Goal: Information Seeking & Learning: Learn about a topic

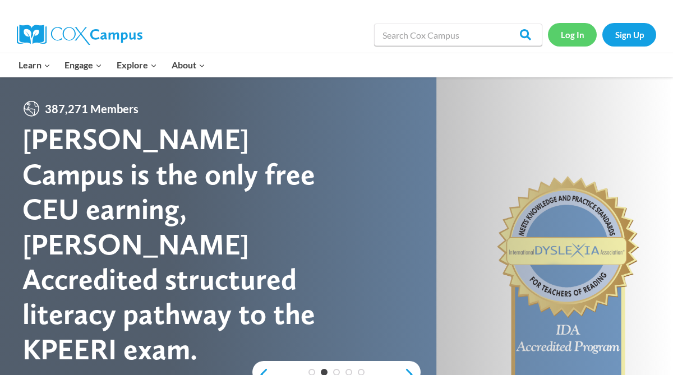
click at [569, 38] on link "Log In" at bounding box center [572, 34] width 49 height 23
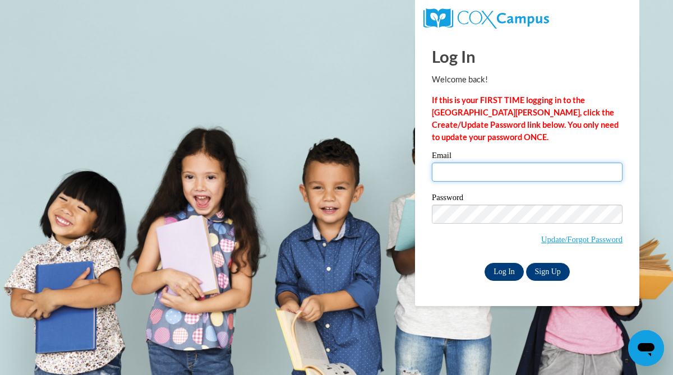
type input "[EMAIL_ADDRESS][DOMAIN_NAME]"
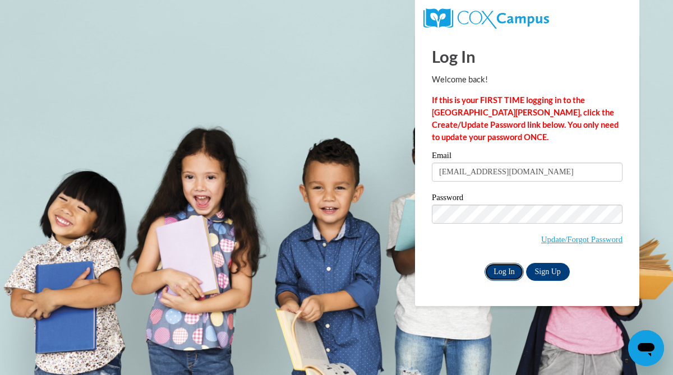
click at [498, 268] on input "Log In" at bounding box center [504, 272] width 39 height 18
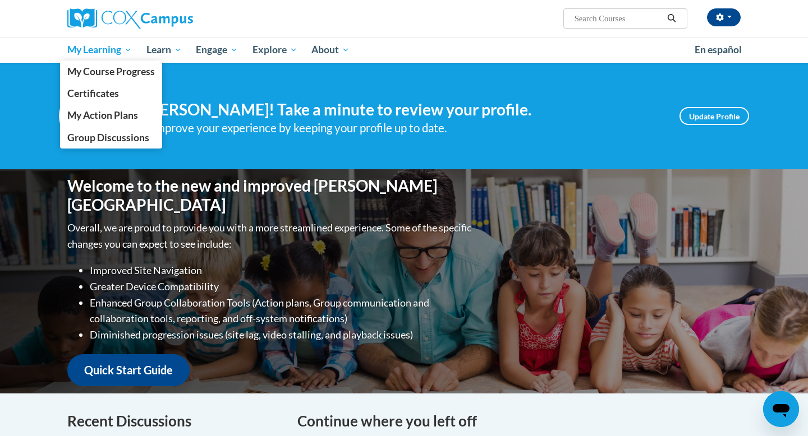
click at [99, 51] on span "My Learning" at bounding box center [99, 49] width 65 height 13
click at [108, 72] on span "My Course Progress" at bounding box center [111, 72] width 88 height 12
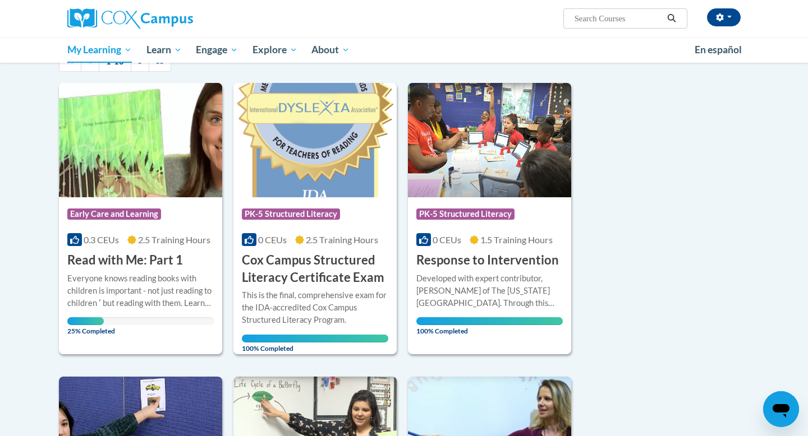
scroll to position [105, 0]
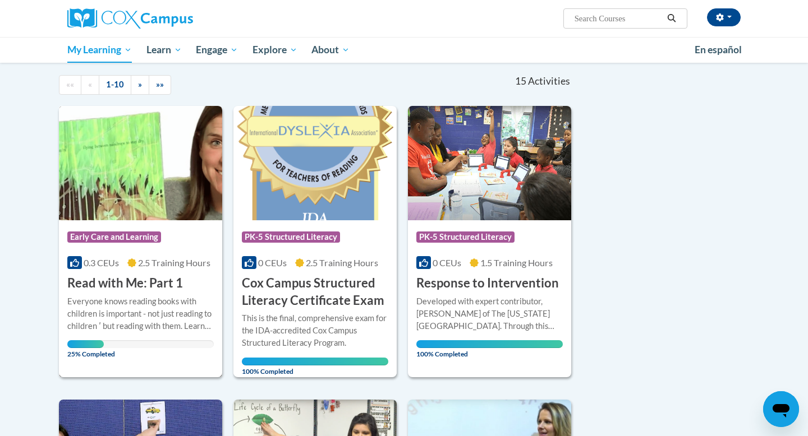
click at [130, 196] on img at bounding box center [140, 163] width 163 height 114
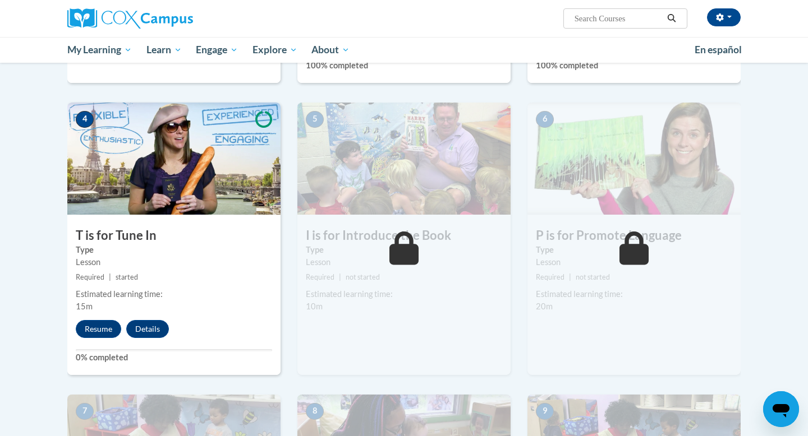
scroll to position [491, 0]
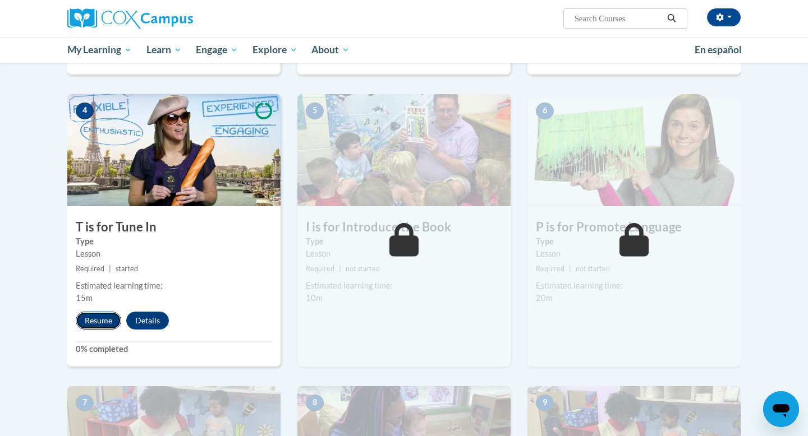
click at [95, 321] on button "Resume" at bounding box center [98, 321] width 45 height 18
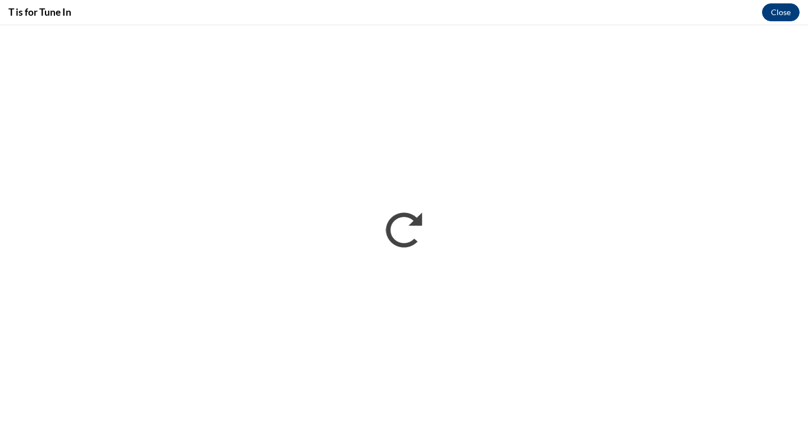
scroll to position [0, 0]
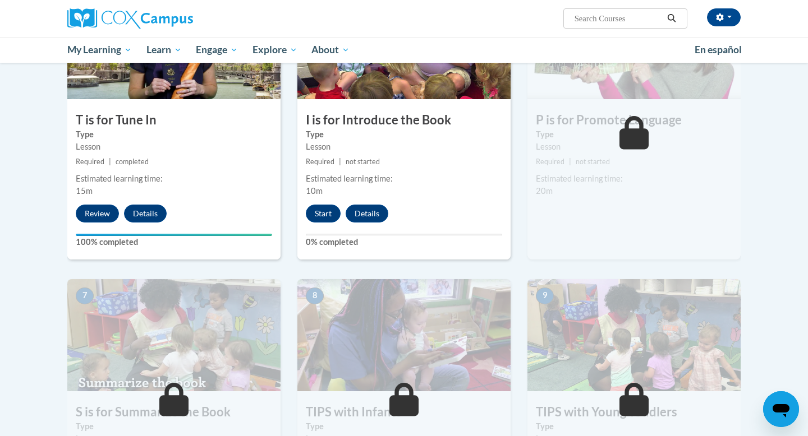
scroll to position [502, 0]
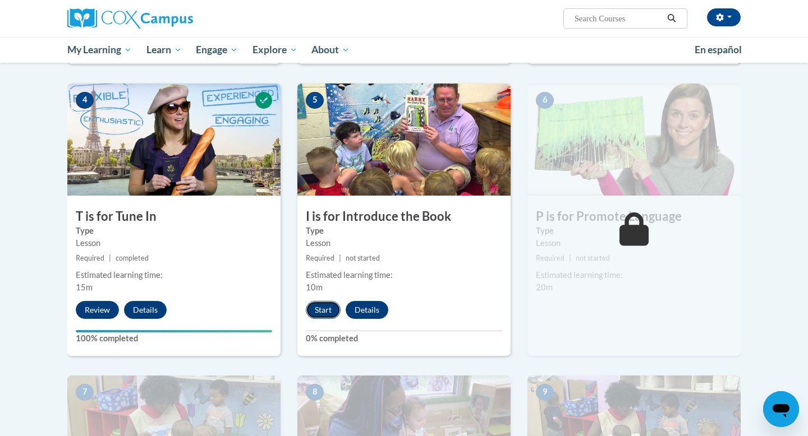
click at [320, 312] on button "Start" at bounding box center [323, 310] width 35 height 18
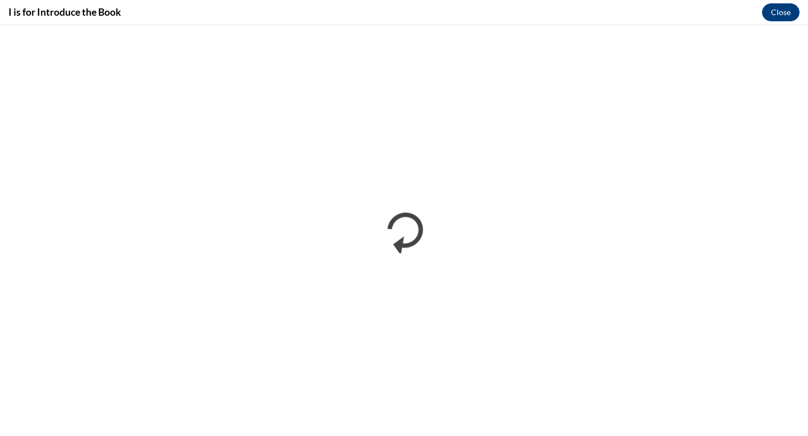
scroll to position [0, 0]
